Goal: Book appointment/travel/reservation

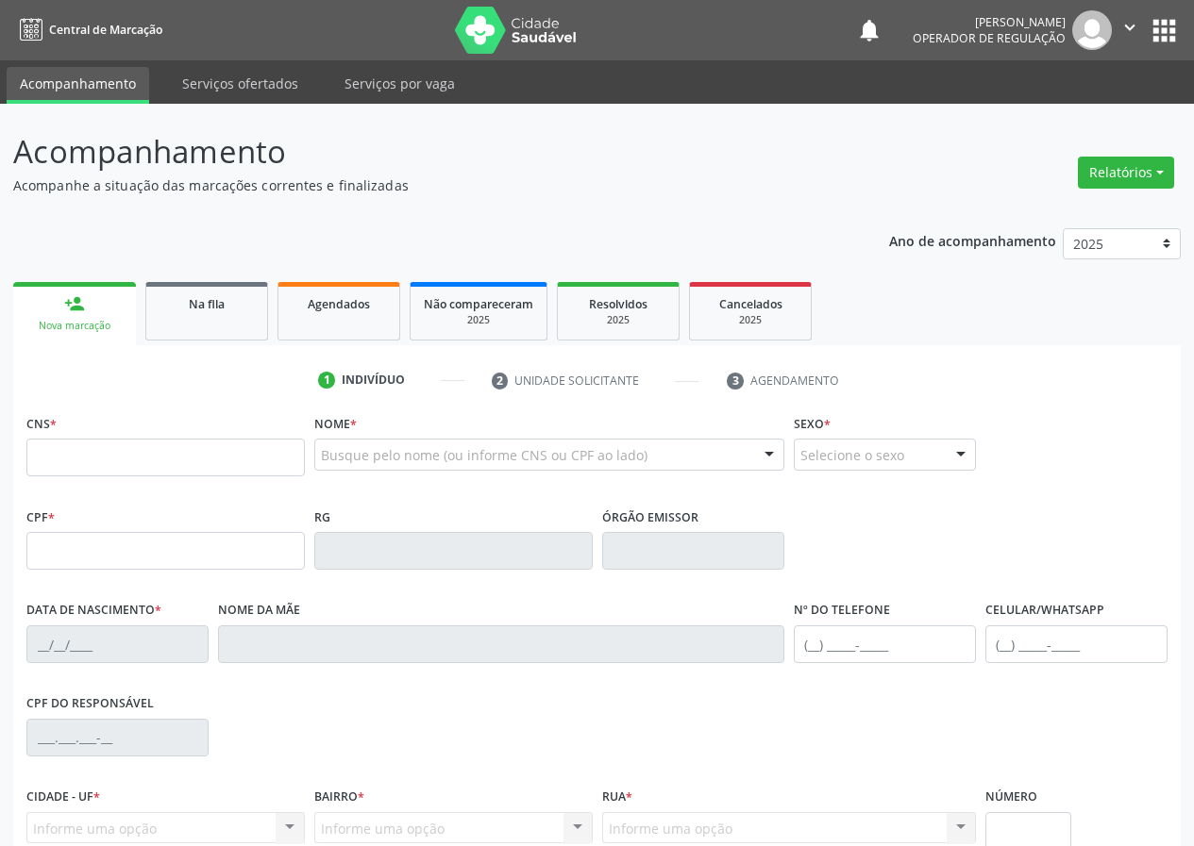
click at [39, 460] on input "text" at bounding box center [165, 458] width 278 height 38
type input "700 5061 3506 6153"
type input "036.423.634-58"
type input "[DATE]"
type input "[PERSON_NAME] da Conceição"
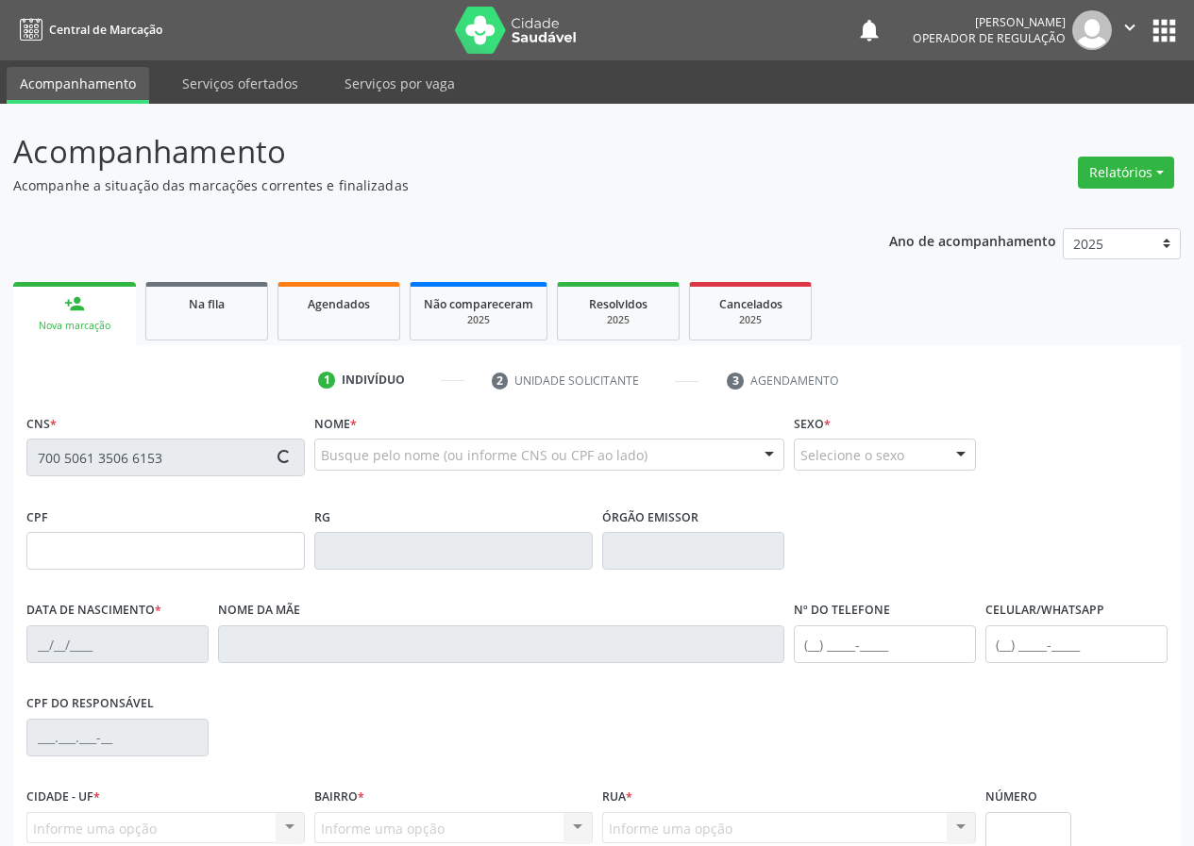
type input "[PHONE_NUMBER]"
type input "S/N"
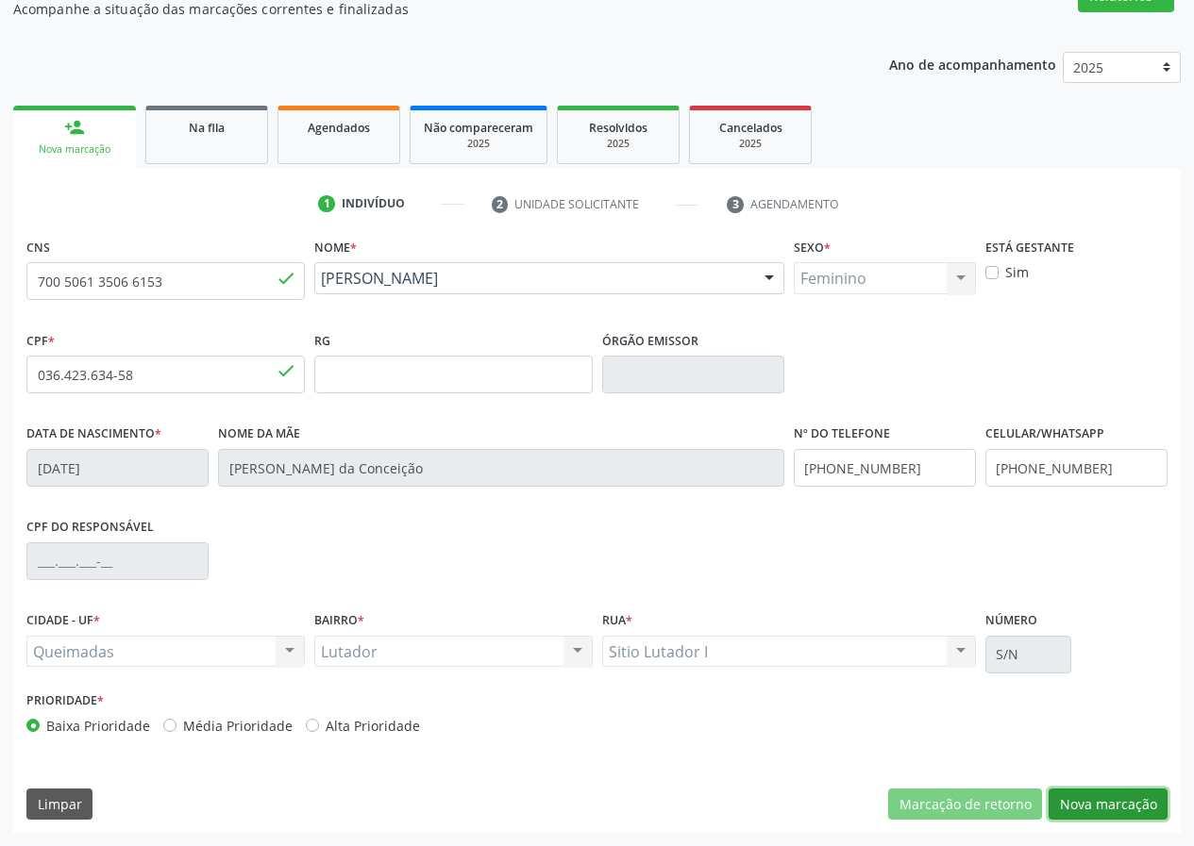
click at [1095, 803] on button "Nova marcação" at bounding box center [1107, 805] width 119 height 32
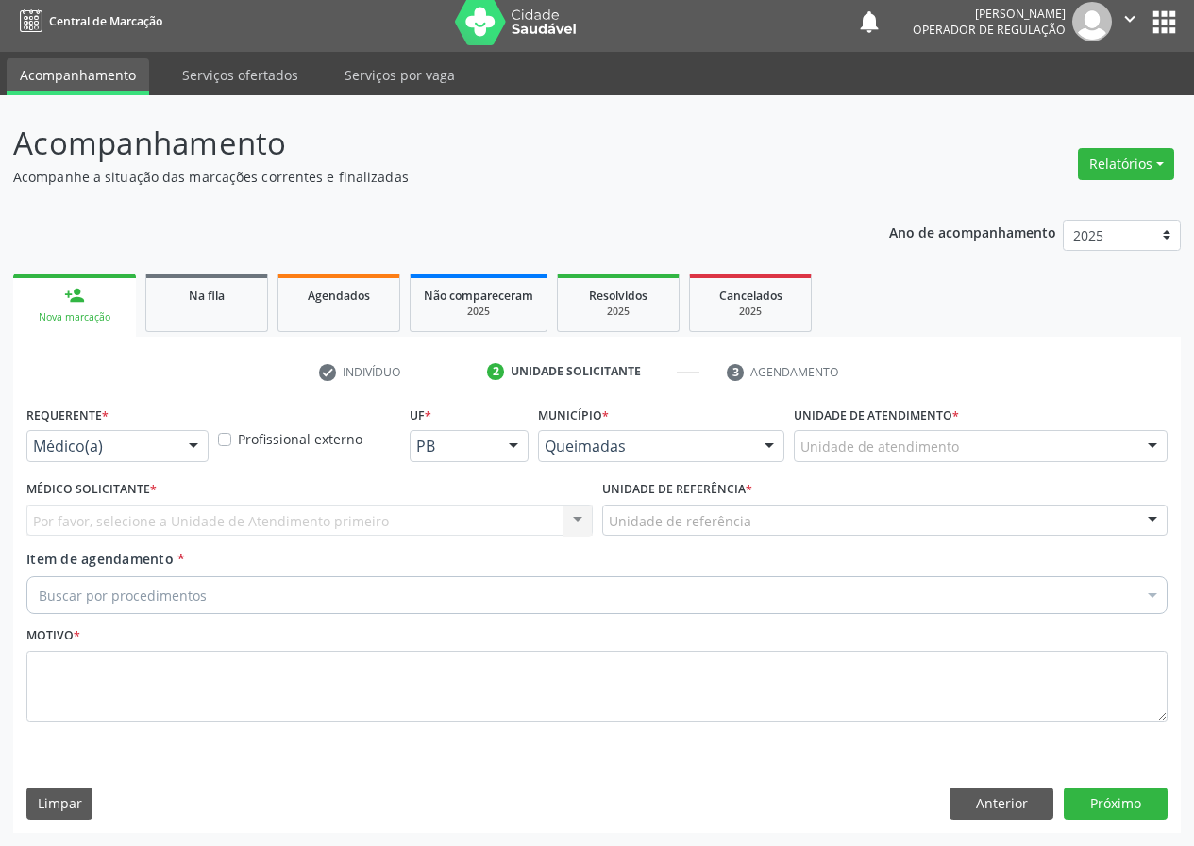
scroll to position [8, 0]
click at [196, 448] on div at bounding box center [193, 447] width 28 height 32
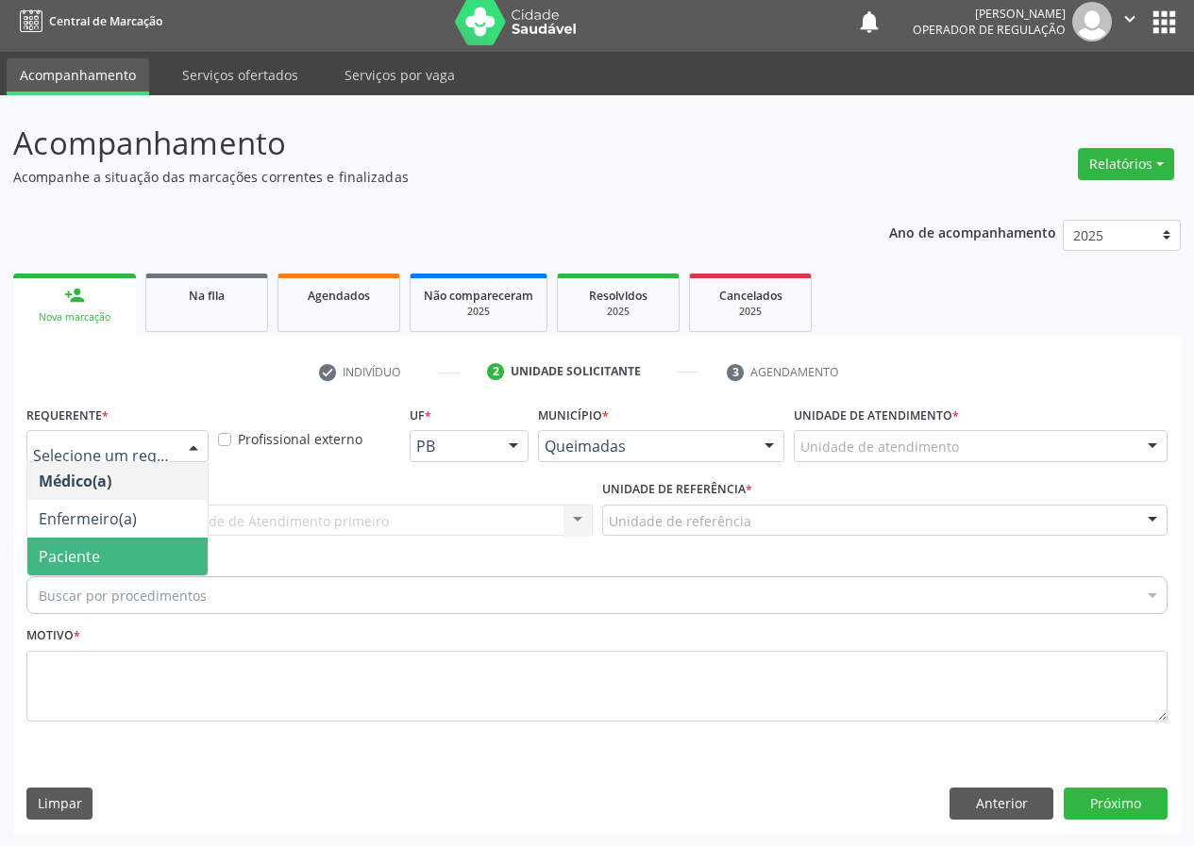
click at [175, 563] on span "Paciente" at bounding box center [117, 557] width 180 height 38
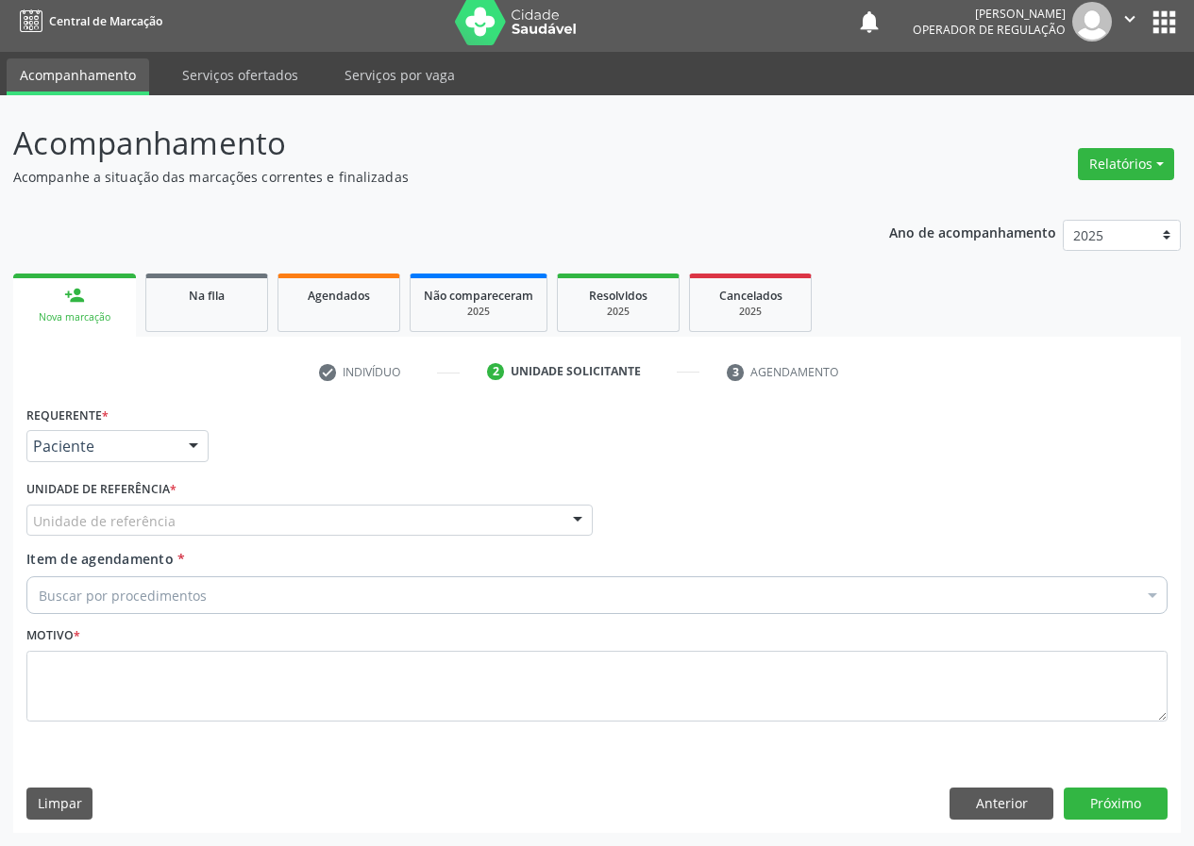
click at [577, 522] on div at bounding box center [577, 522] width 28 height 32
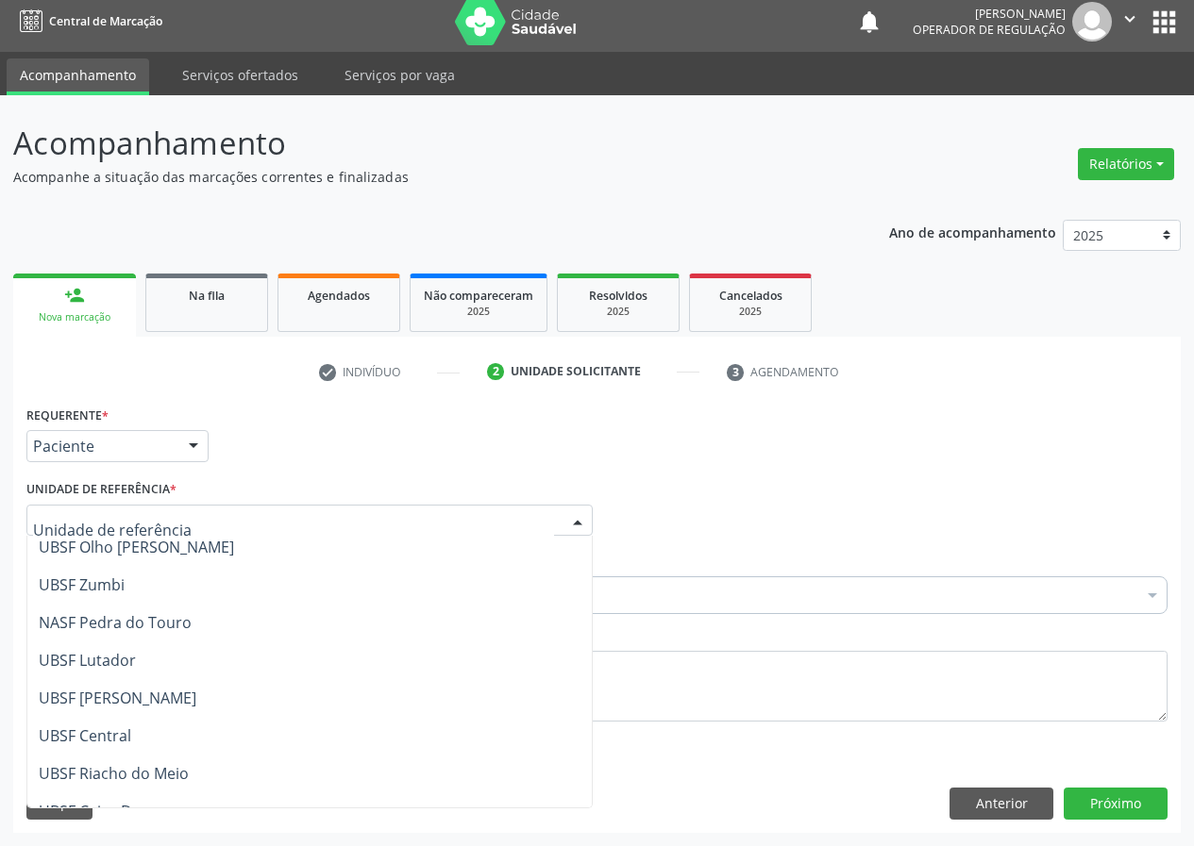
scroll to position [200, 0]
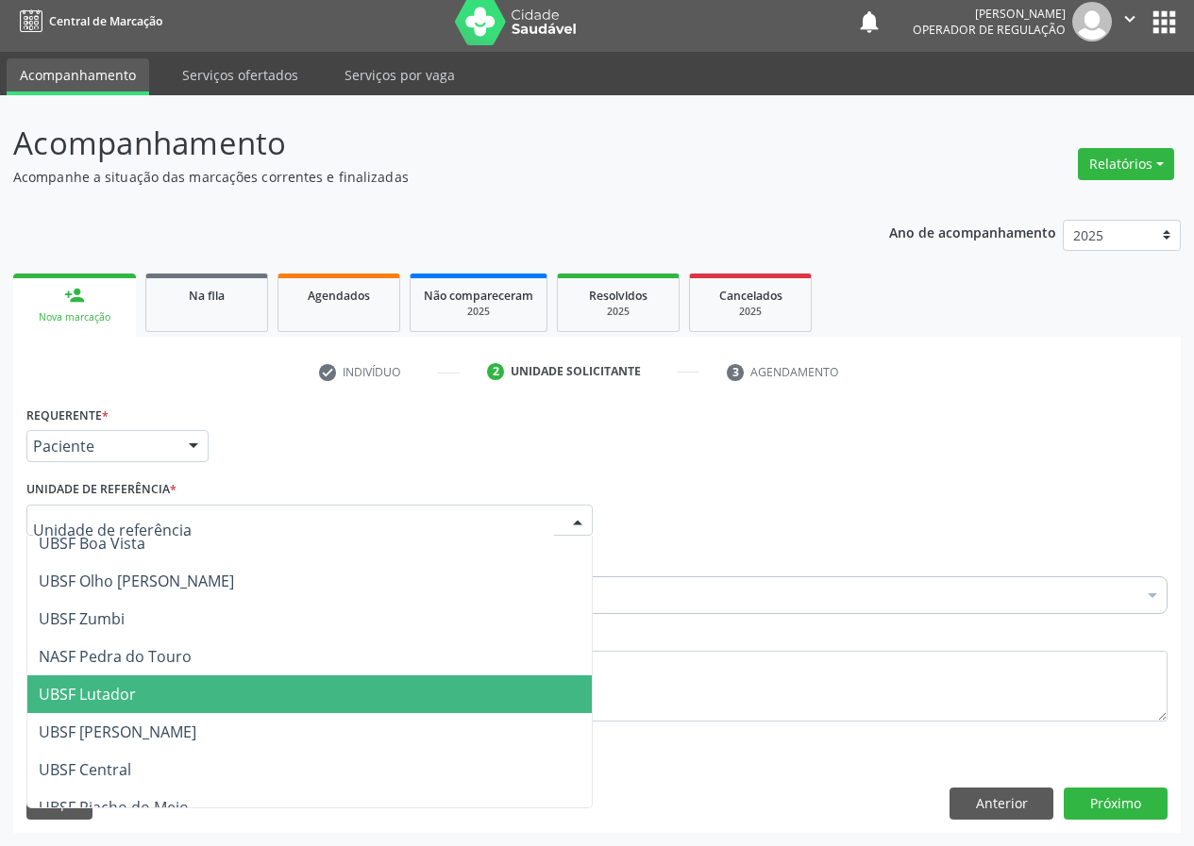
click at [113, 695] on span "UBSF Lutador" at bounding box center [87, 694] width 97 height 21
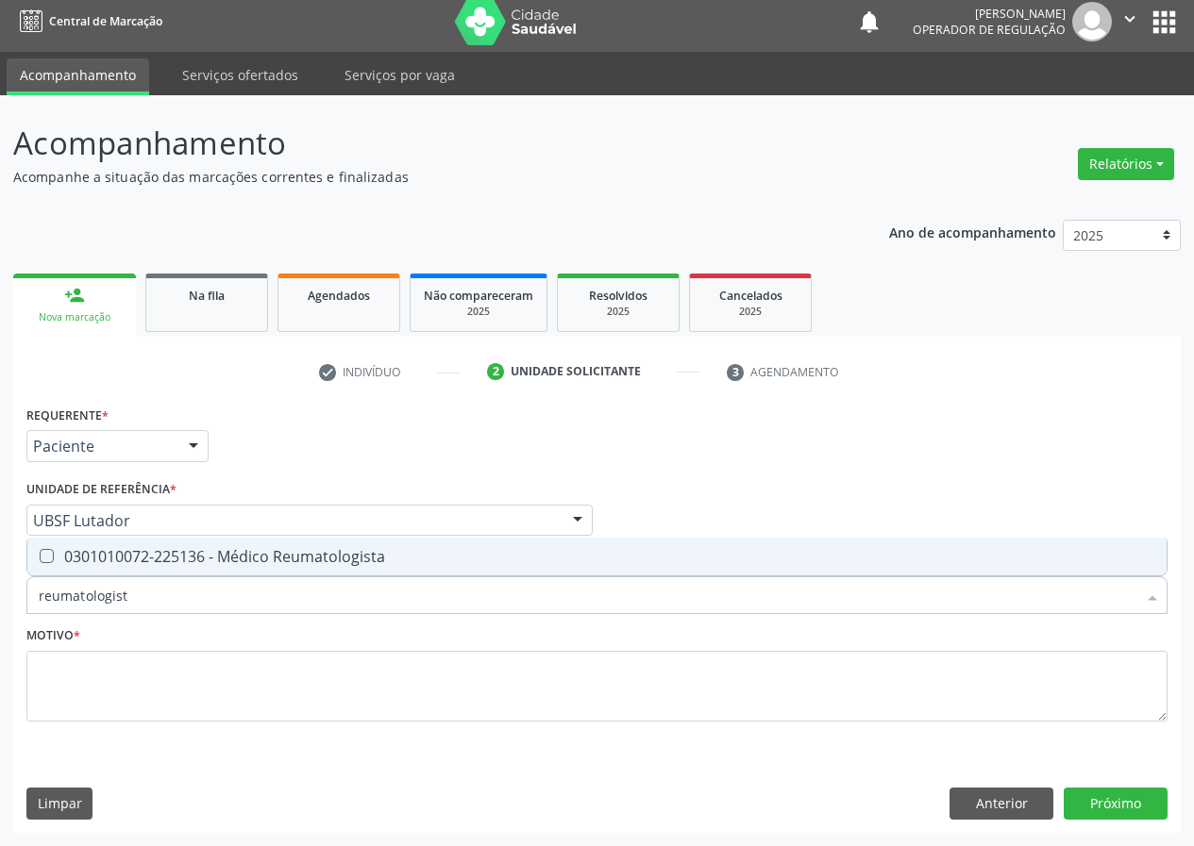
type input "reumatologista"
click at [48, 551] on Reumatologista at bounding box center [47, 556] width 14 height 14
click at [40, 551] on Reumatologista "checkbox" at bounding box center [33, 556] width 12 height 12
checkbox Reumatologista "true"
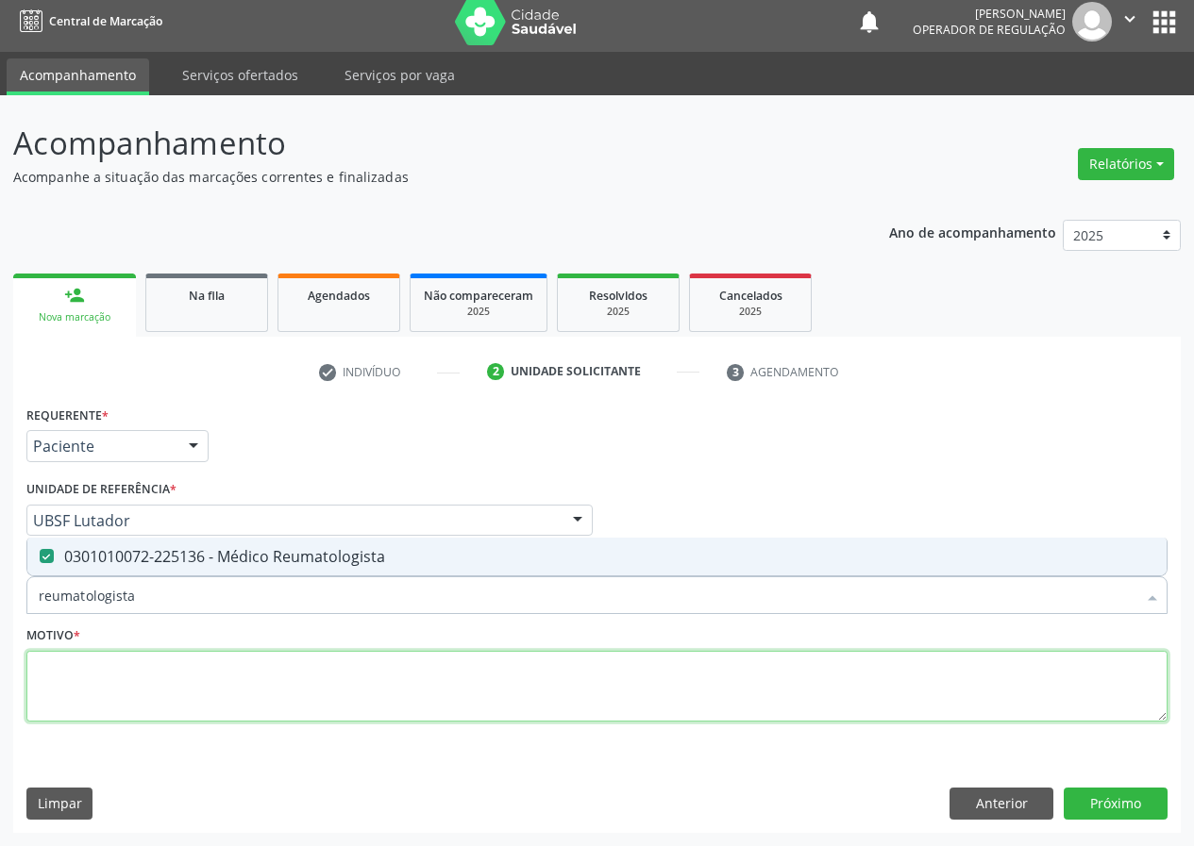
click at [71, 700] on textarea at bounding box center [596, 687] width 1141 height 72
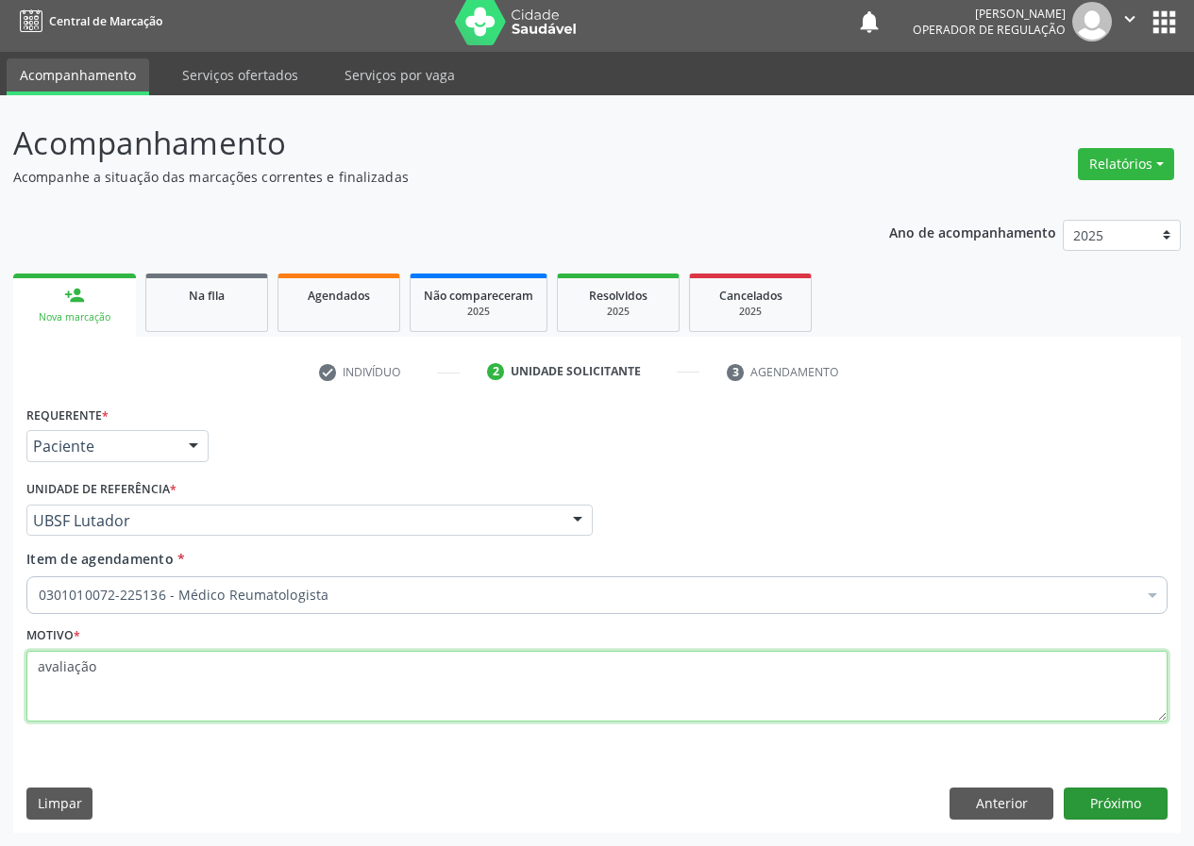
type textarea "avaliação"
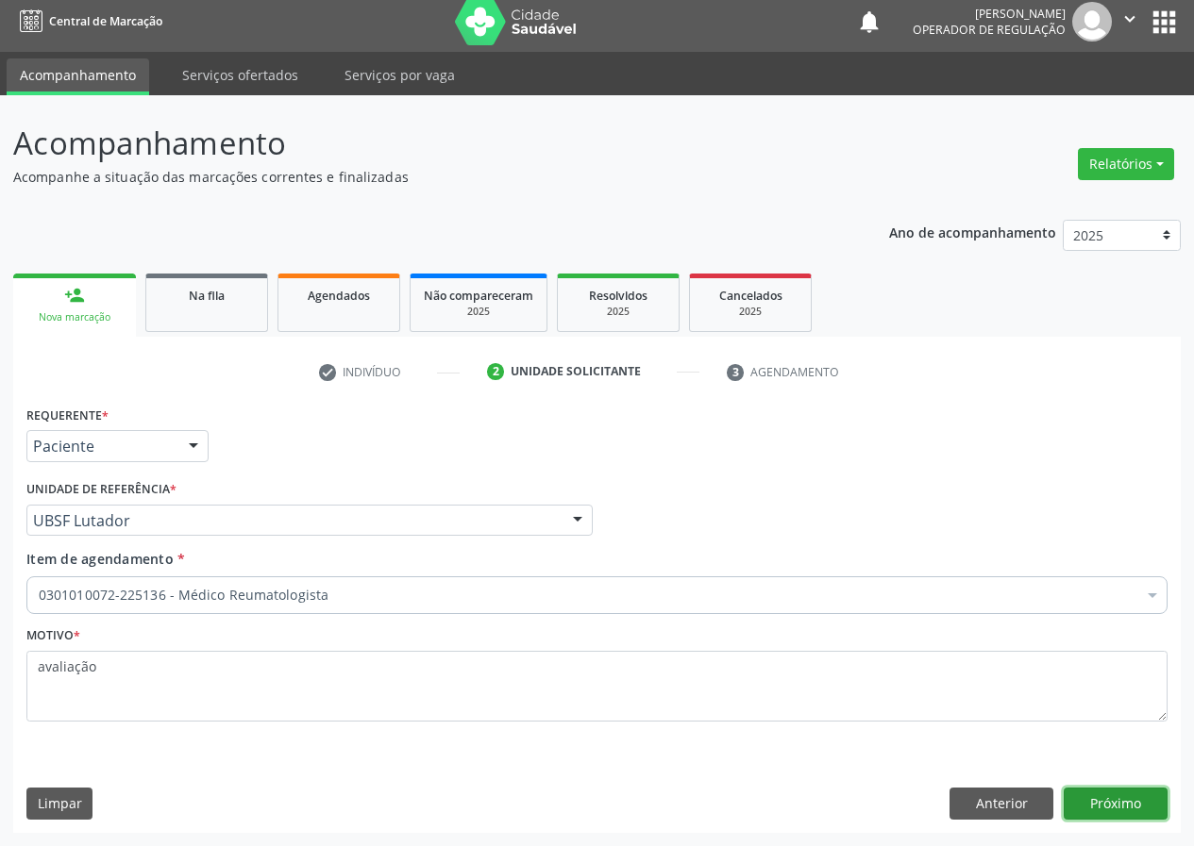
click at [1119, 804] on button "Próximo" at bounding box center [1115, 804] width 104 height 32
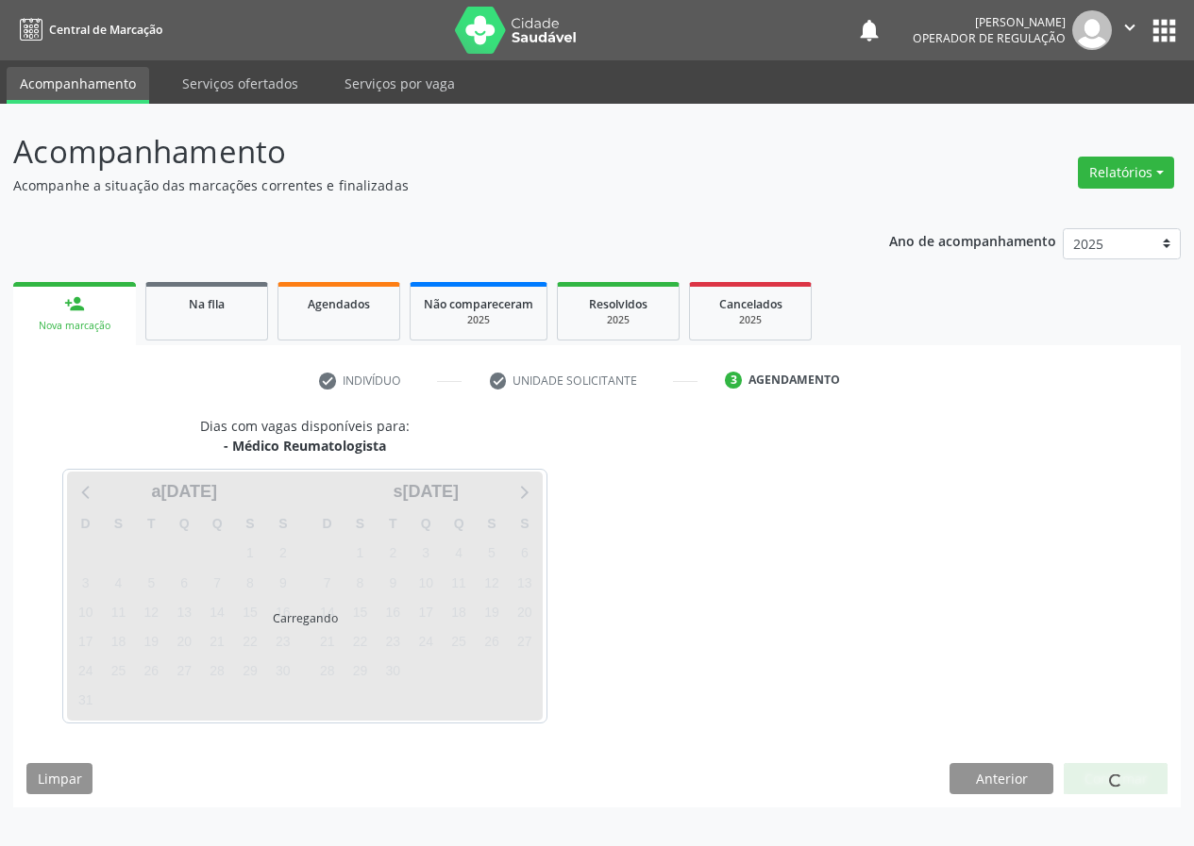
scroll to position [0, 0]
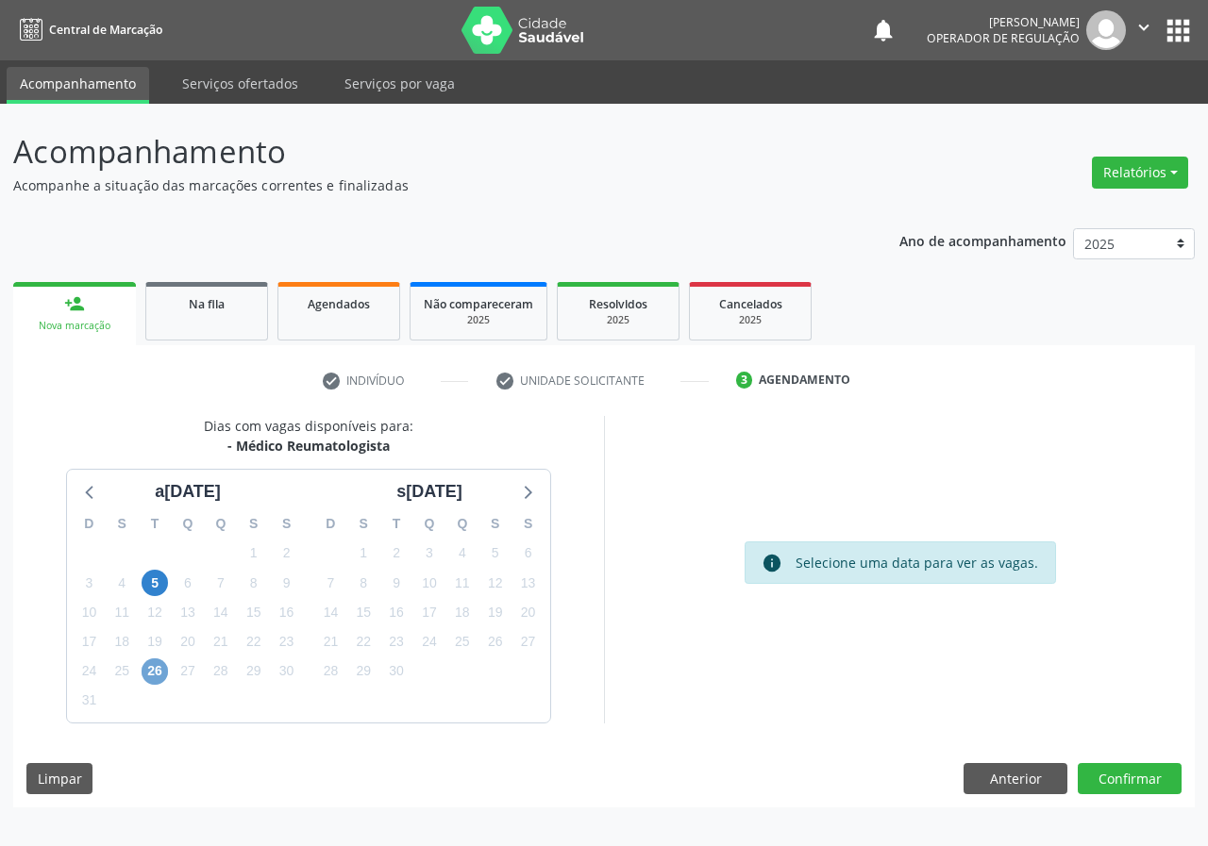
click at [157, 675] on span "26" at bounding box center [155, 672] width 26 height 26
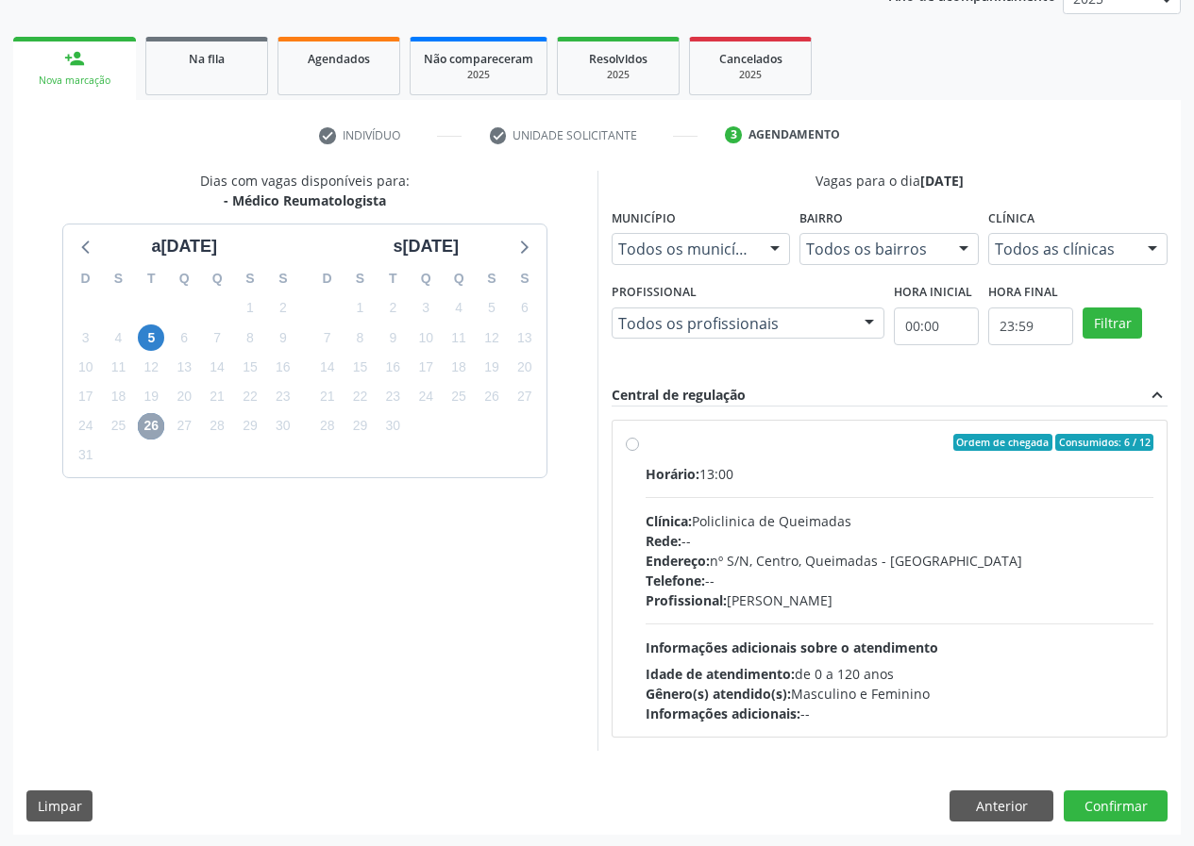
scroll to position [247, 0]
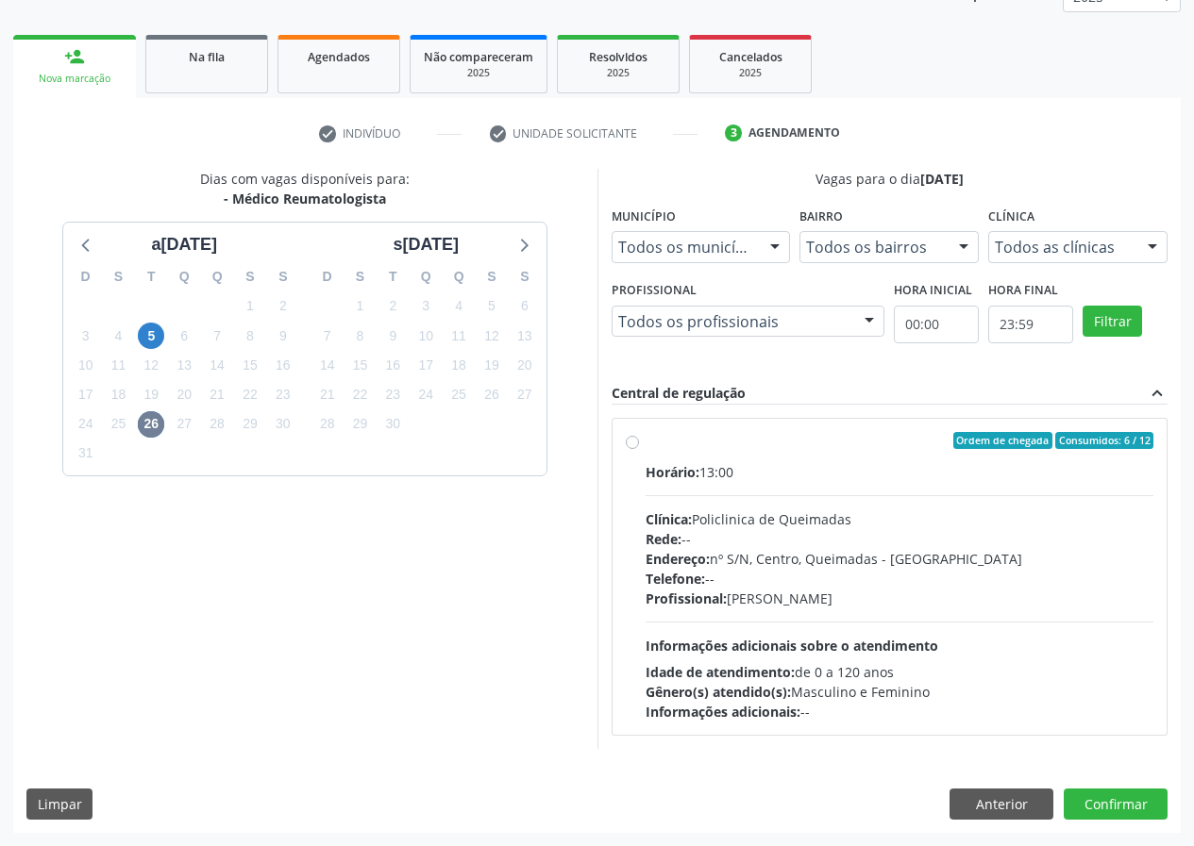
click at [645, 442] on label "Ordem de chegada Consumidos: 6 / 12 Horário: 13:00 Clínica: Policlinica de Quei…" at bounding box center [899, 577] width 509 height 290
click at [633, 442] on input "Ordem de chegada Consumidos: 6 / 12 Horário: 13:00 Clínica: Policlinica de Quei…" at bounding box center [632, 440] width 13 height 17
radio input "true"
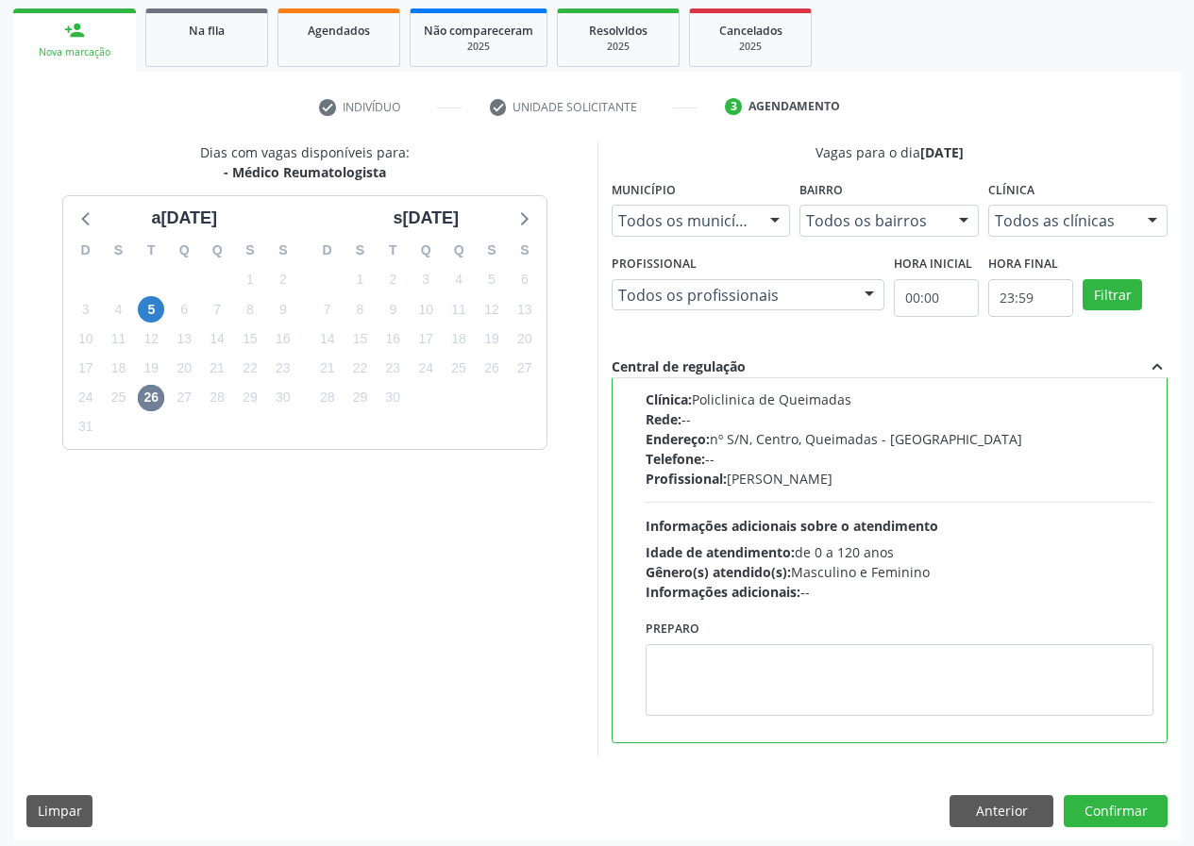
scroll to position [281, 0]
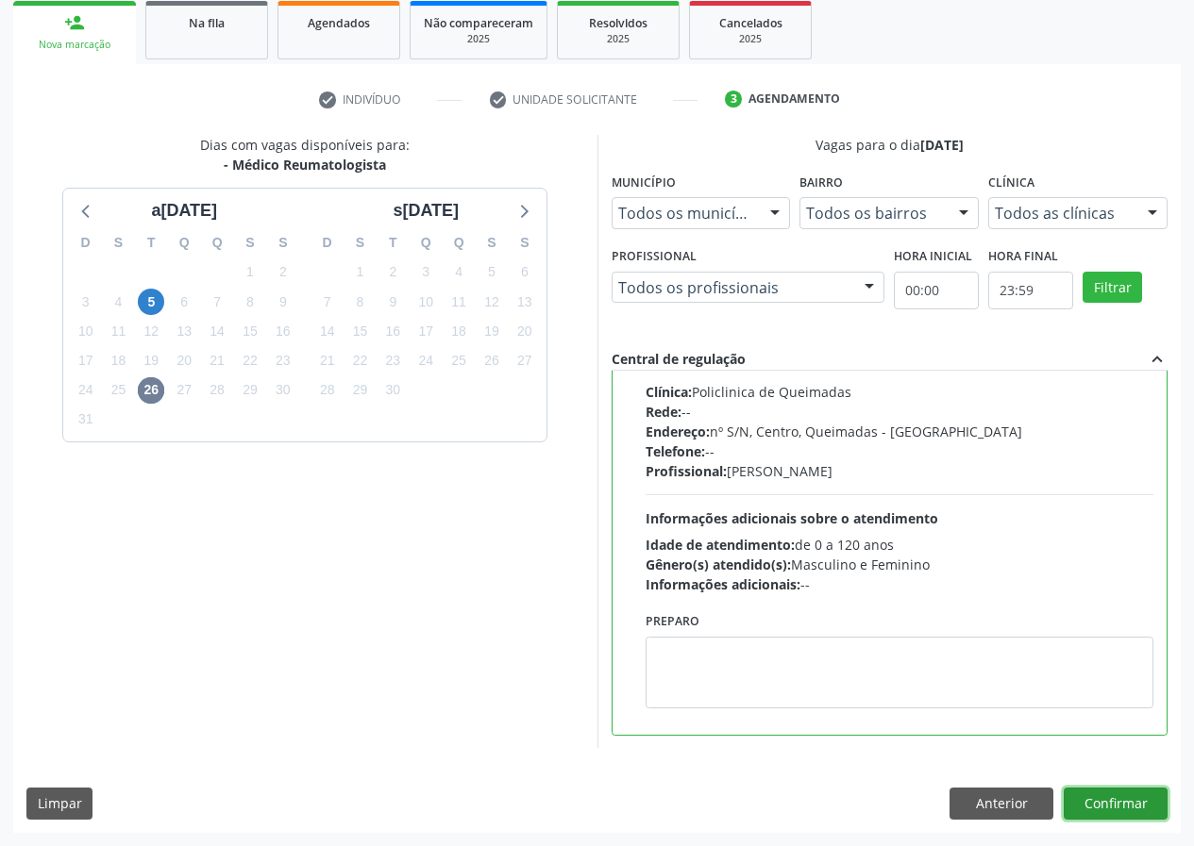
click at [1109, 797] on button "Confirmar" at bounding box center [1115, 804] width 104 height 32
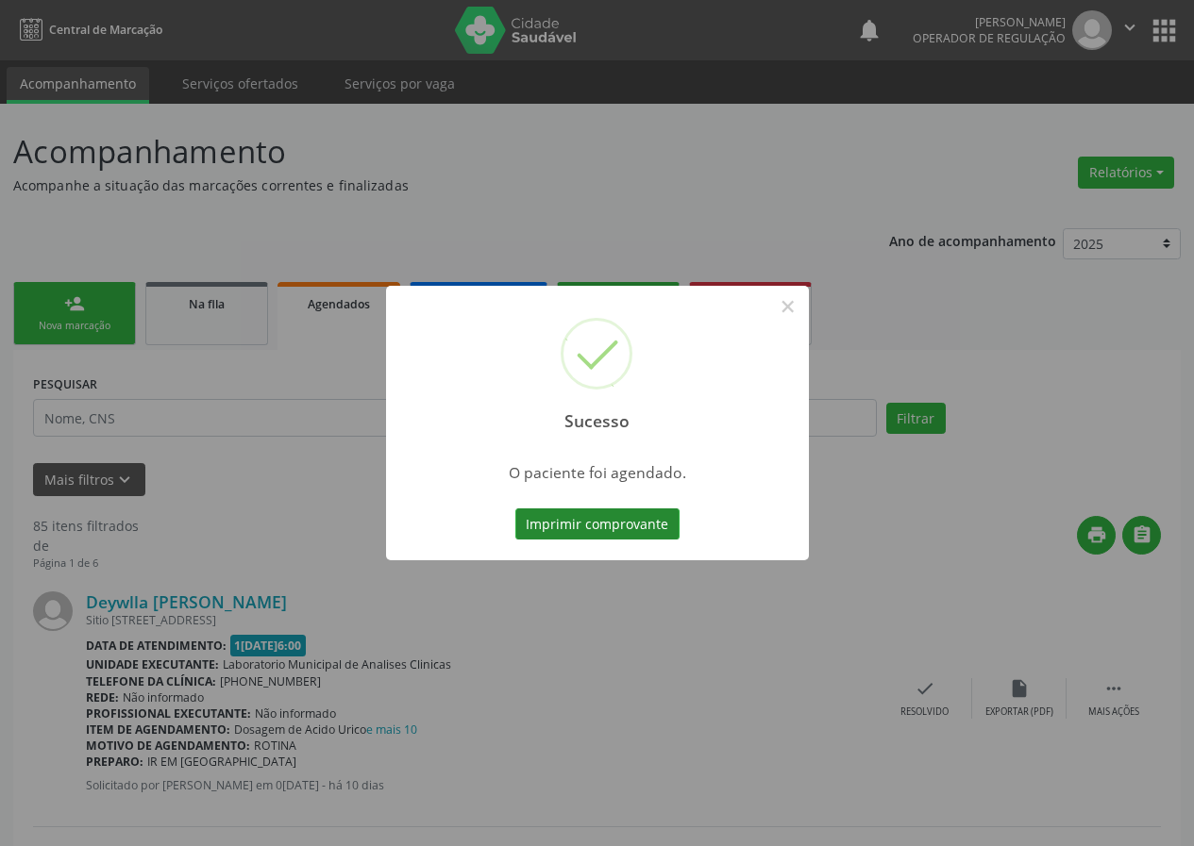
click at [569, 524] on button "Imprimir comprovante" at bounding box center [597, 525] width 164 height 32
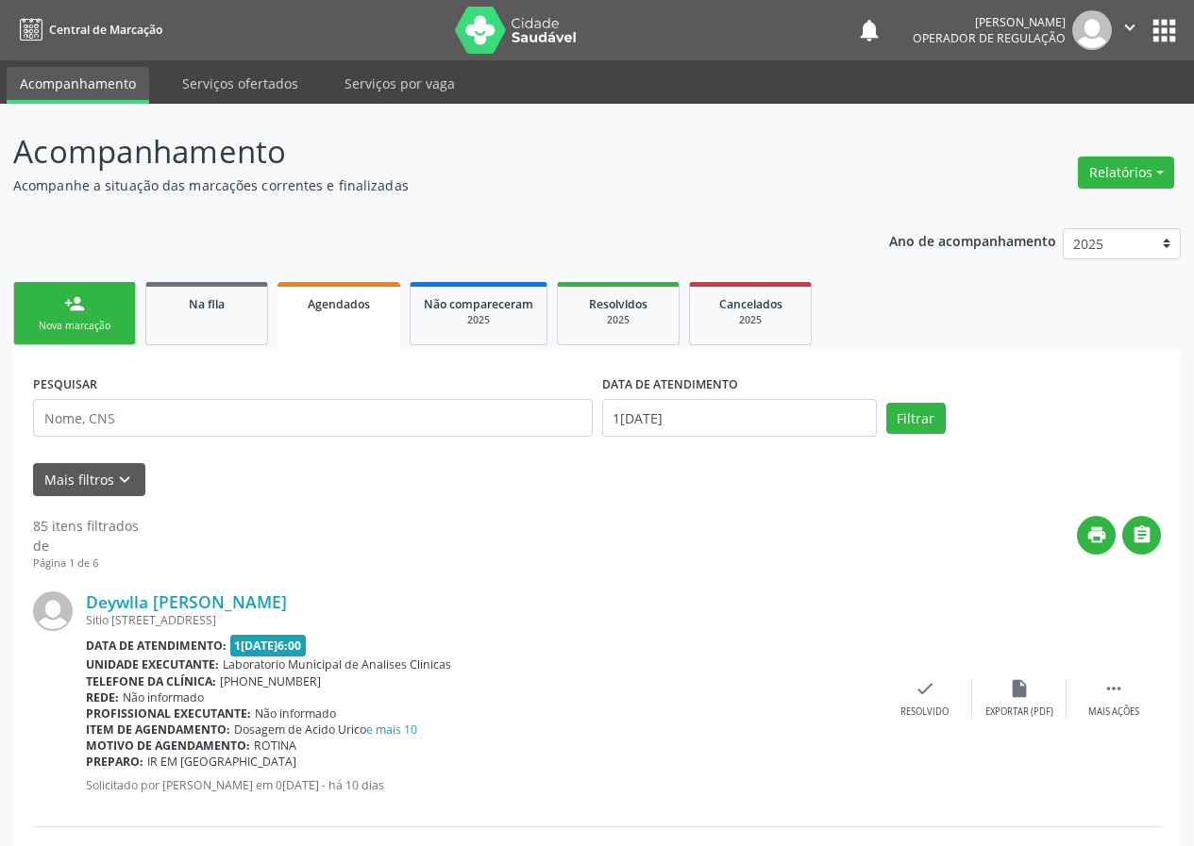
click at [88, 322] on div "Nova marcação" at bounding box center [74, 326] width 94 height 14
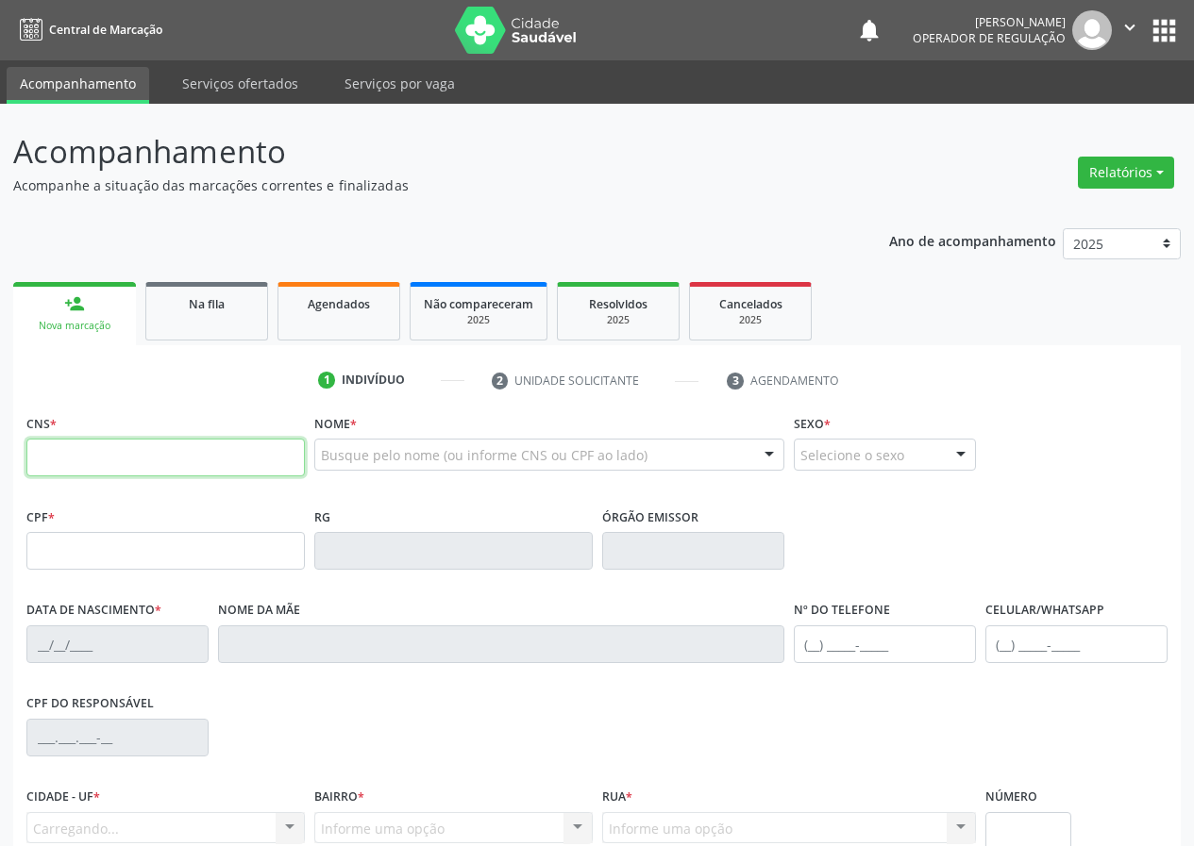
click at [43, 449] on input "text" at bounding box center [165, 458] width 278 height 38
